Goal: Task Accomplishment & Management: Complete application form

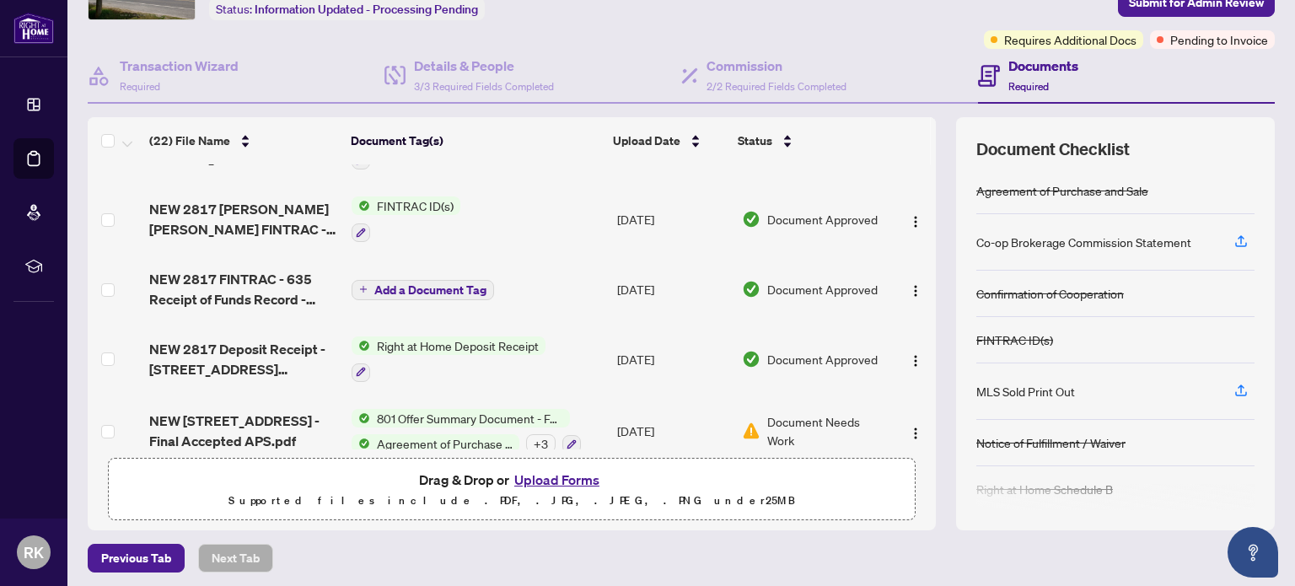
scroll to position [118, 0]
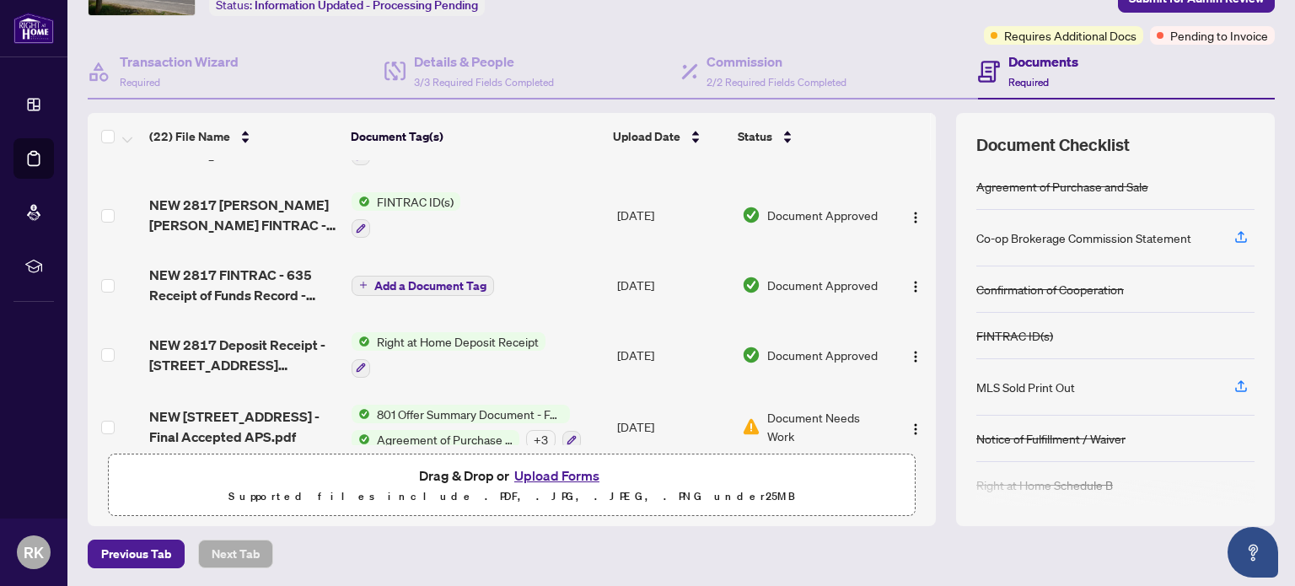
click at [560, 470] on button "Upload Forms" at bounding box center [556, 476] width 95 height 22
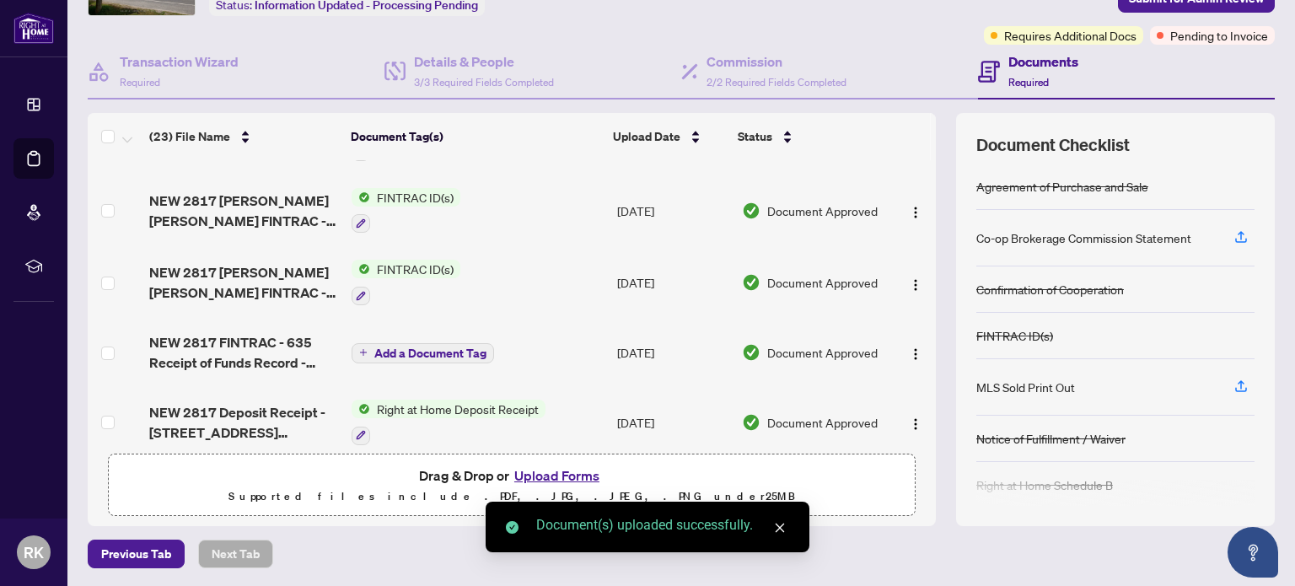
click at [558, 473] on button "Upload Forms" at bounding box center [556, 476] width 95 height 22
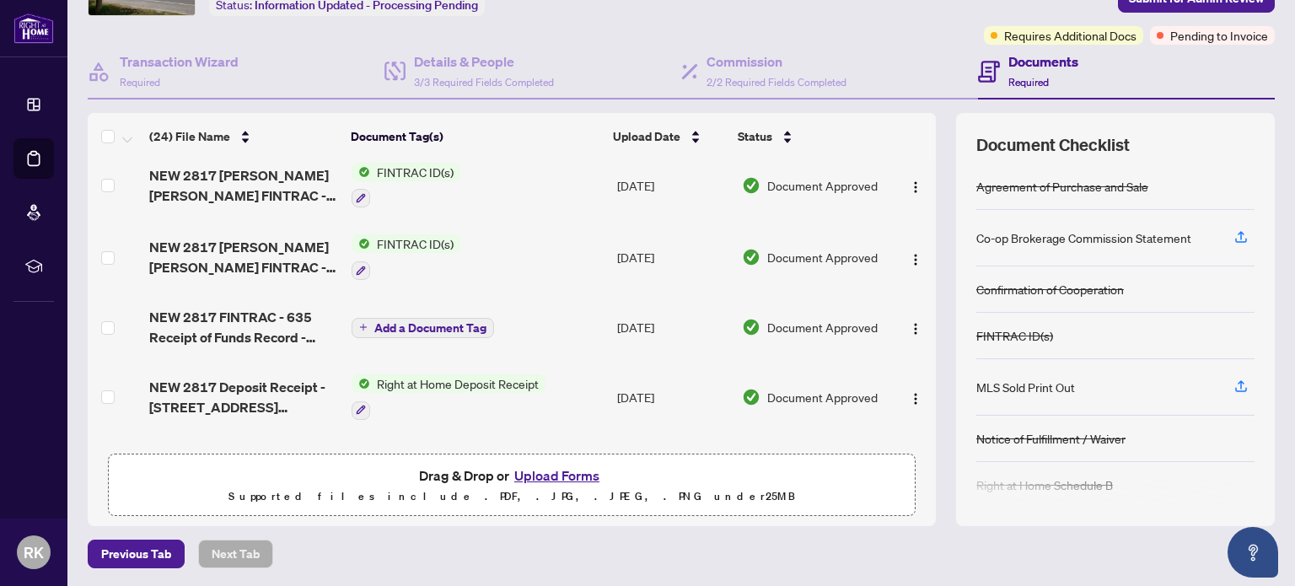
scroll to position [1407, 0]
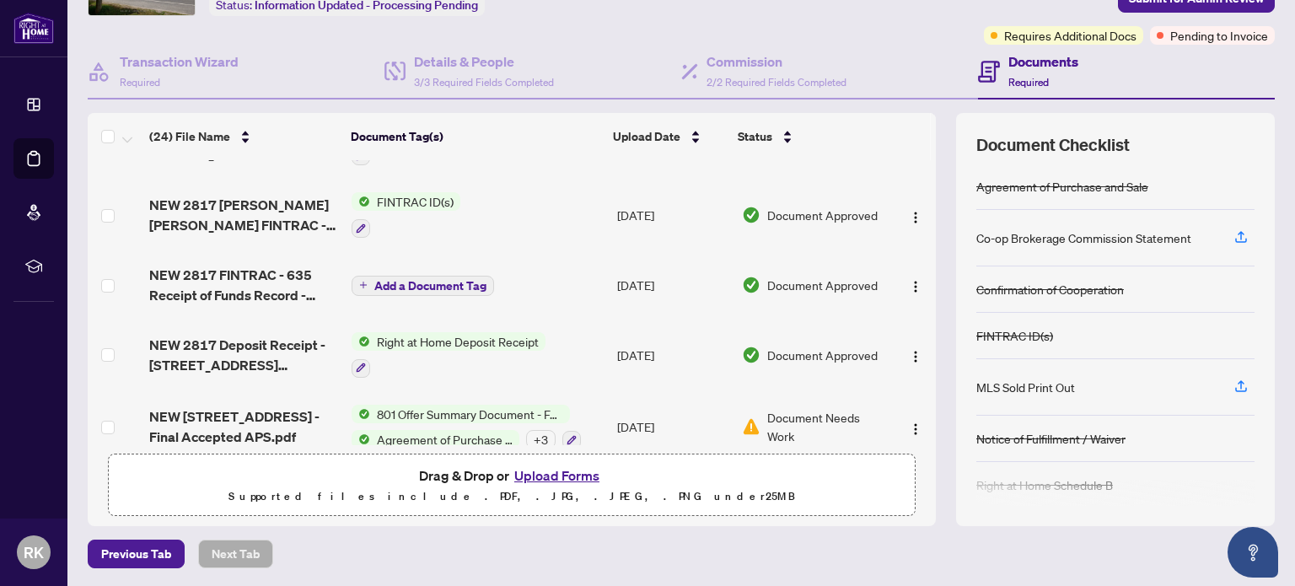
click at [546, 469] on button "Upload Forms" at bounding box center [556, 476] width 95 height 22
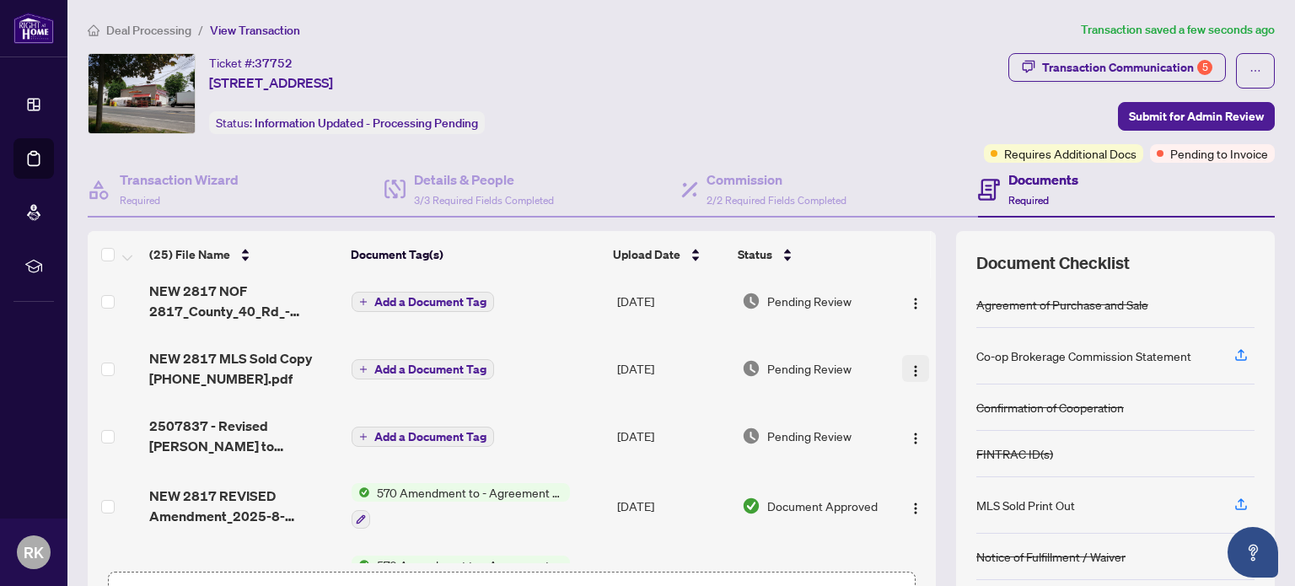
scroll to position [84, 0]
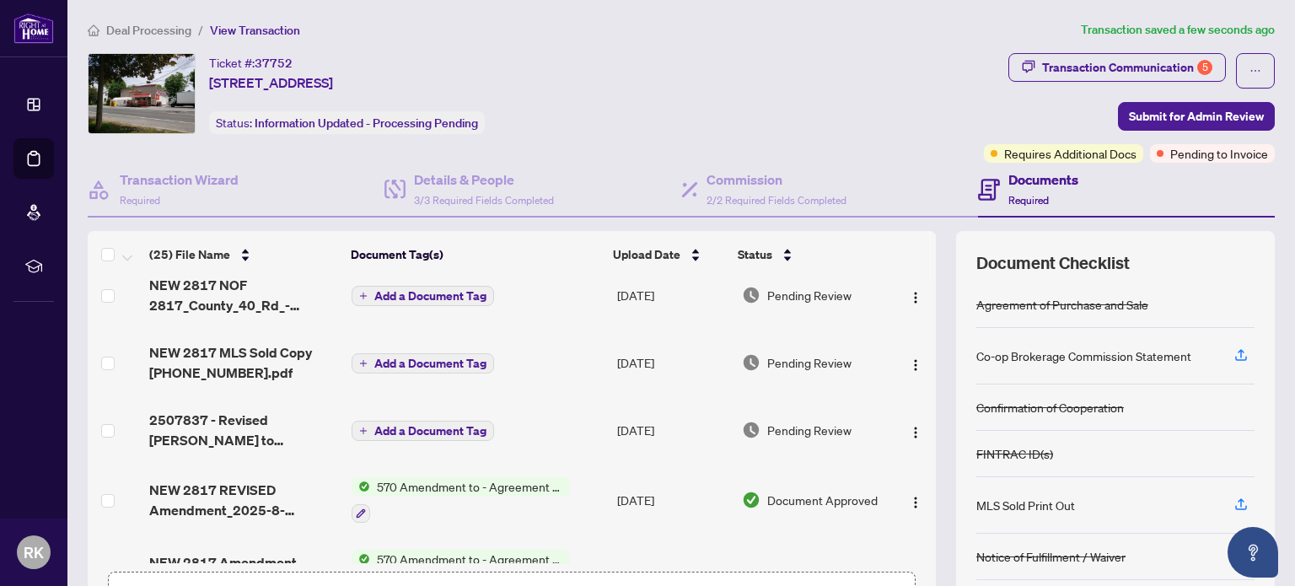
click at [404, 427] on span "Add a Document Tag" at bounding box center [430, 431] width 112 height 12
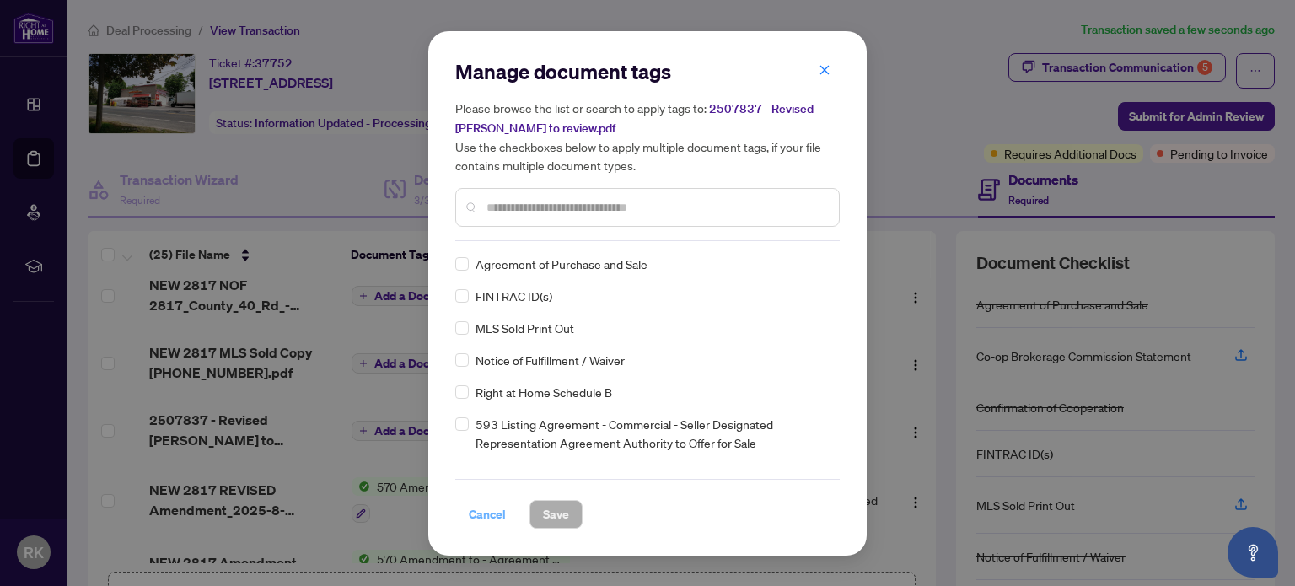
click at [479, 510] on span "Cancel" at bounding box center [487, 514] width 37 height 27
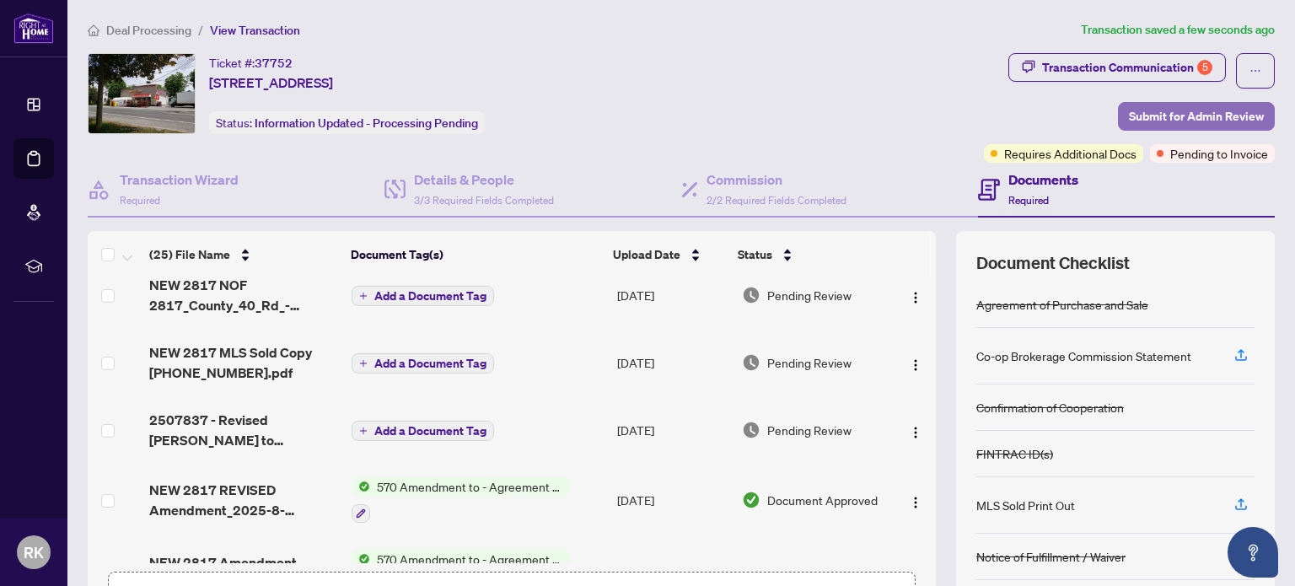
click at [1161, 116] on span "Submit for Admin Review" at bounding box center [1196, 116] width 135 height 27
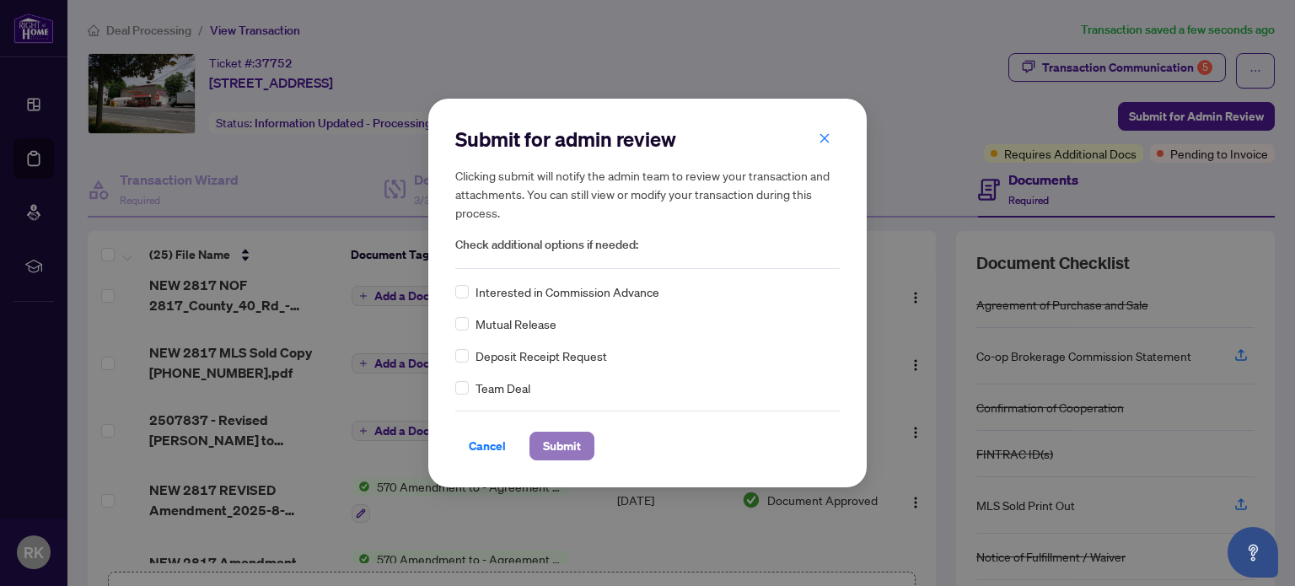
click at [554, 448] on span "Submit" at bounding box center [562, 446] width 38 height 27
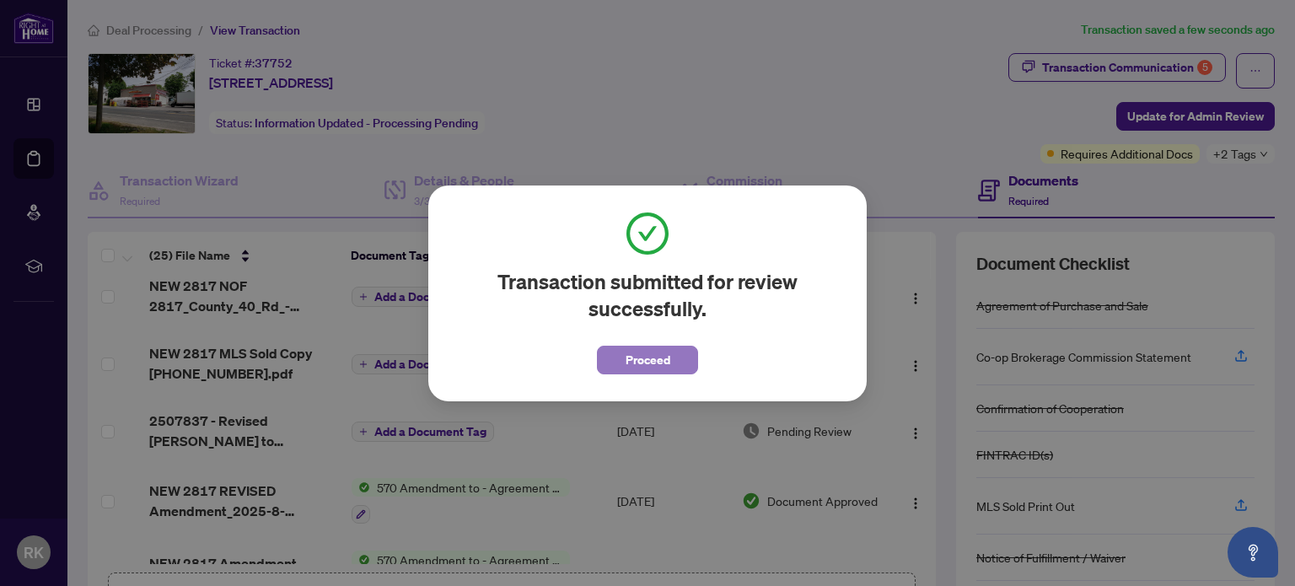
click at [629, 362] on span "Proceed" at bounding box center [648, 360] width 45 height 27
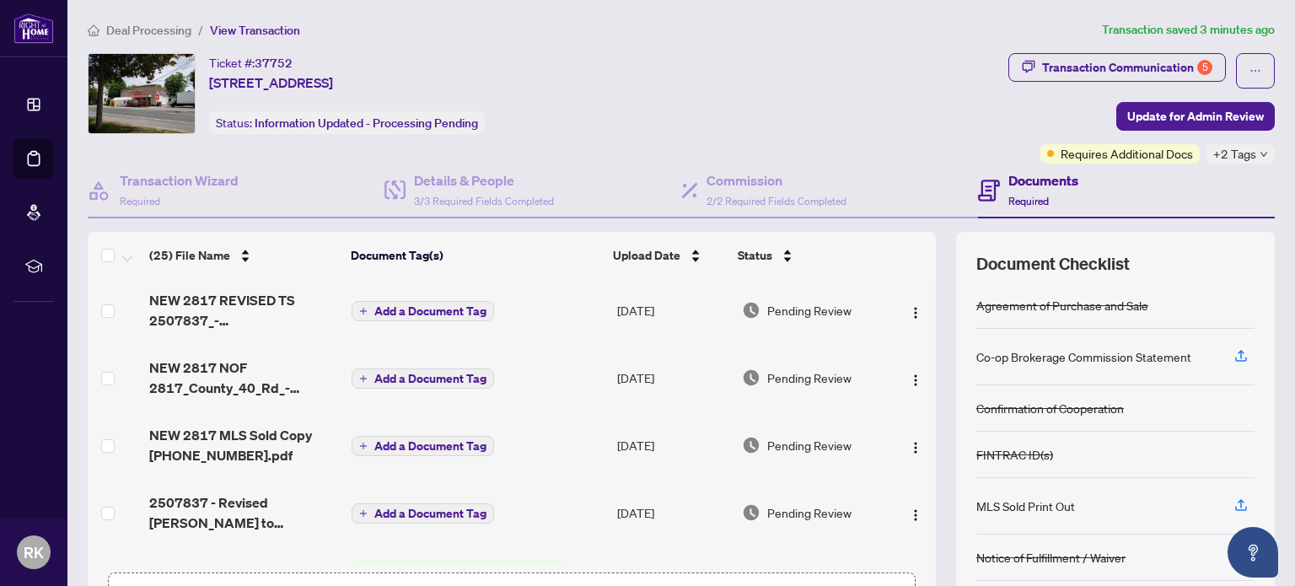
scroll to position [0, 0]
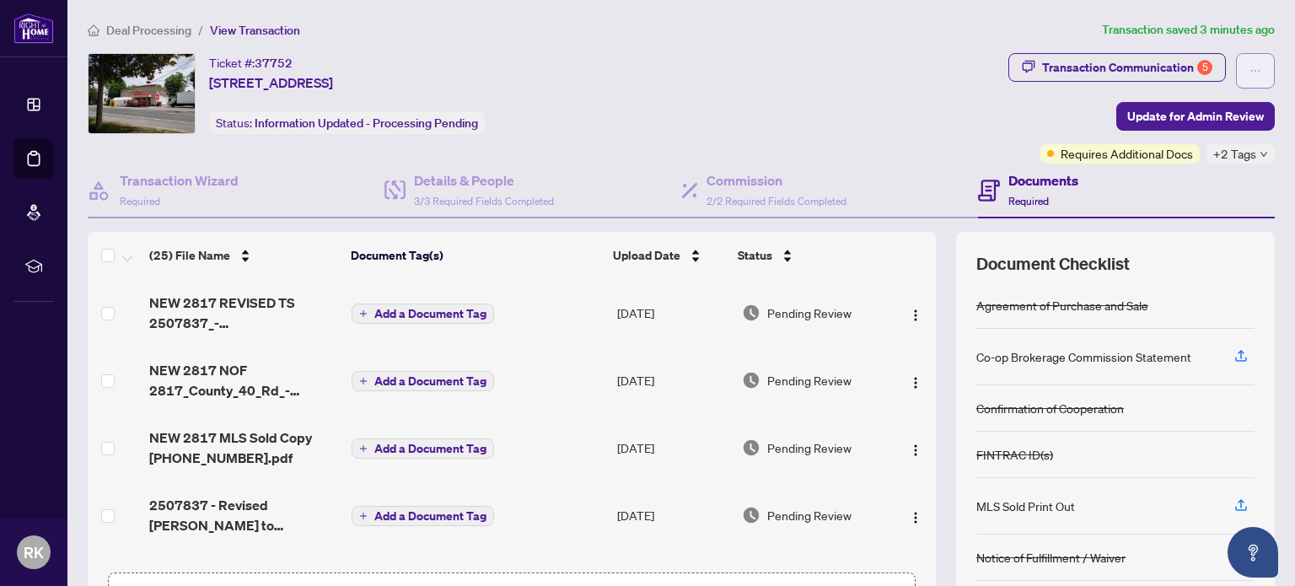
click at [1251, 68] on button "button" at bounding box center [1255, 70] width 39 height 35
